Goal: Task Accomplishment & Management: Manage account settings

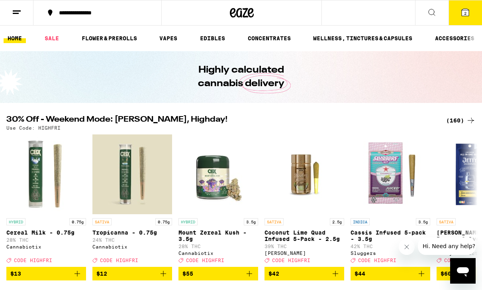
click at [467, 10] on icon at bounding box center [465, 12] width 7 height 7
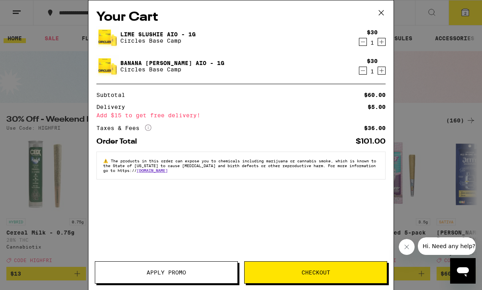
click at [364, 74] on icon "Decrement" at bounding box center [362, 71] width 7 height 10
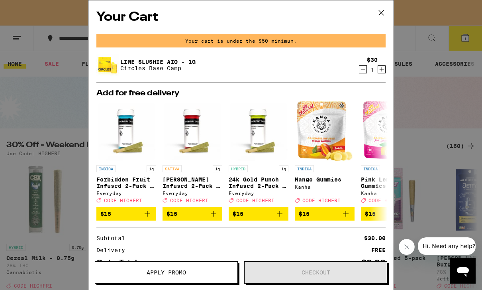
click at [362, 67] on icon "Decrement" at bounding box center [362, 70] width 7 height 10
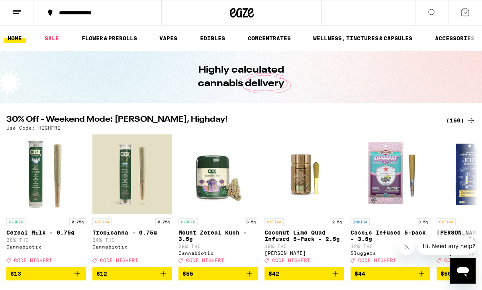
click at [461, 14] on icon at bounding box center [466, 13] width 10 height 10
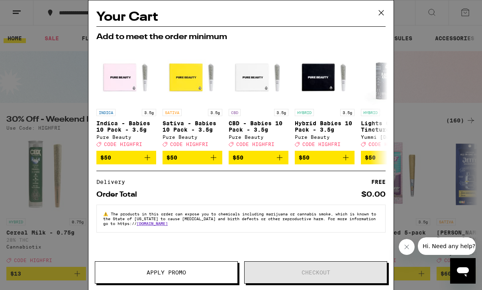
click at [383, 14] on icon at bounding box center [381, 13] width 12 height 12
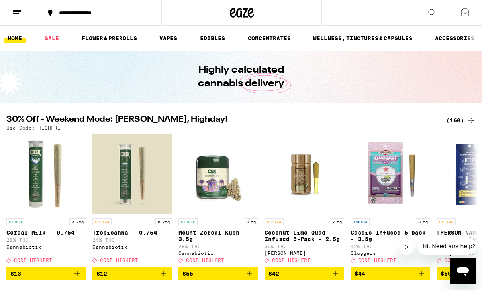
click at [14, 16] on icon at bounding box center [17, 13] width 10 height 10
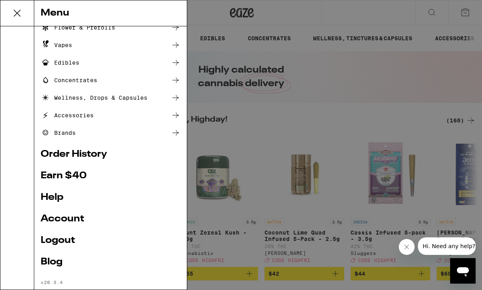
scroll to position [57, 0]
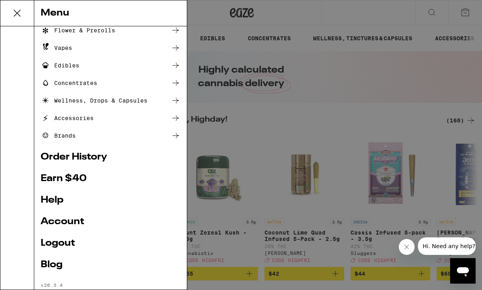
click at [72, 222] on link "Account" at bounding box center [111, 222] width 140 height 10
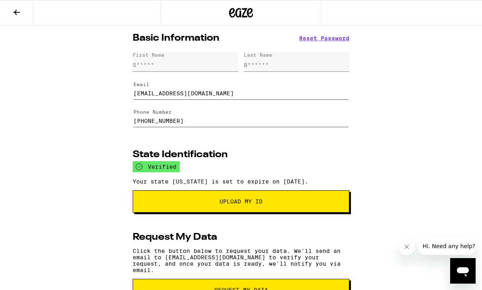
click at [213, 204] on span "Upload My ID" at bounding box center [241, 201] width 162 height 6
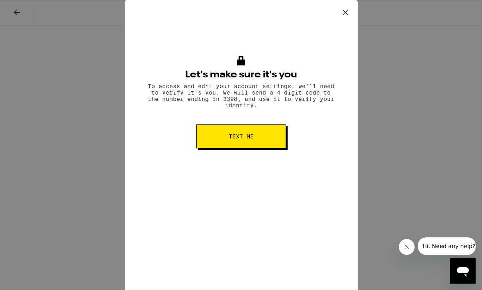
click at [246, 139] on span "Text me" at bounding box center [241, 136] width 25 height 6
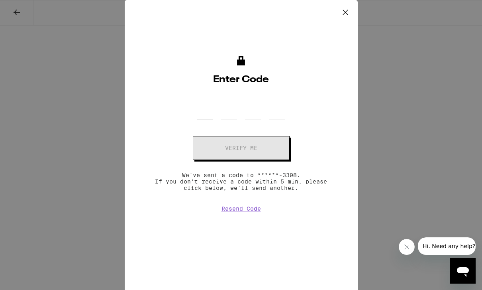
click at [204, 119] on input "OTP Code" at bounding box center [205, 108] width 16 height 24
type input "8"
type input "3"
type input "7"
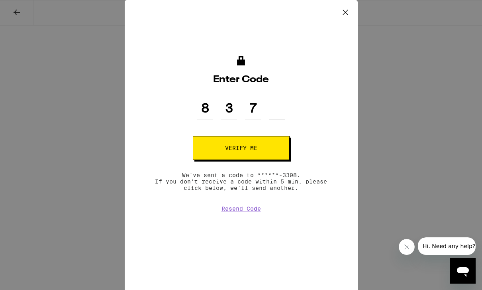
type input "9"
click at [241, 153] on button "Verify me" at bounding box center [241, 148] width 97 height 24
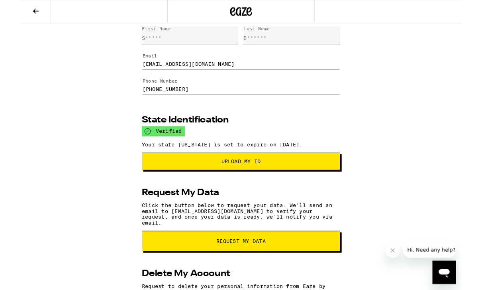
scroll to position [24, 0]
click at [253, 179] on span "Upload my ID" at bounding box center [241, 176] width 43 height 6
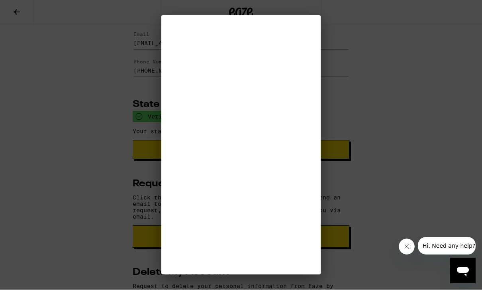
scroll to position [50, 0]
